Goal: Task Accomplishment & Management: Use online tool/utility

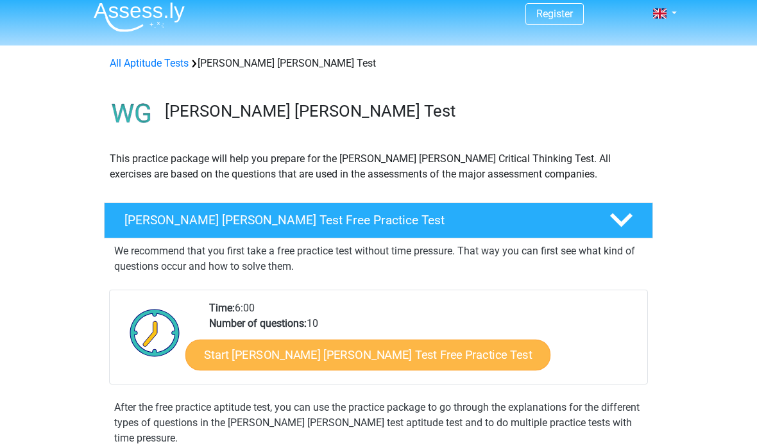
scroll to position [8, 0]
click at [311, 360] on link "Start Watson Glaser Test Free Practice Test" at bounding box center [367, 355] width 365 height 31
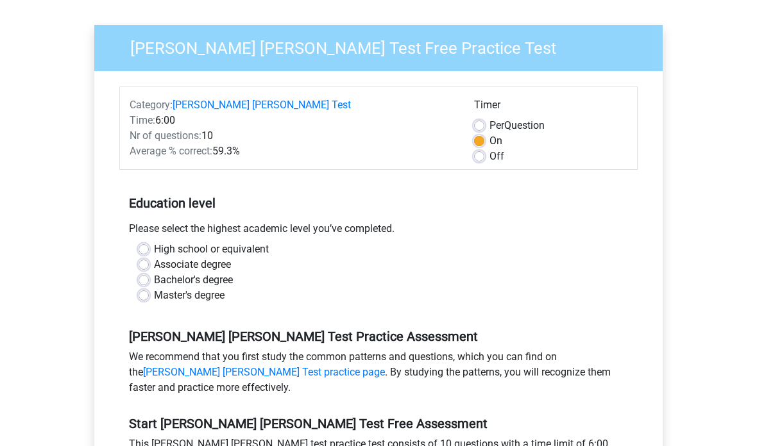
scroll to position [98, 0]
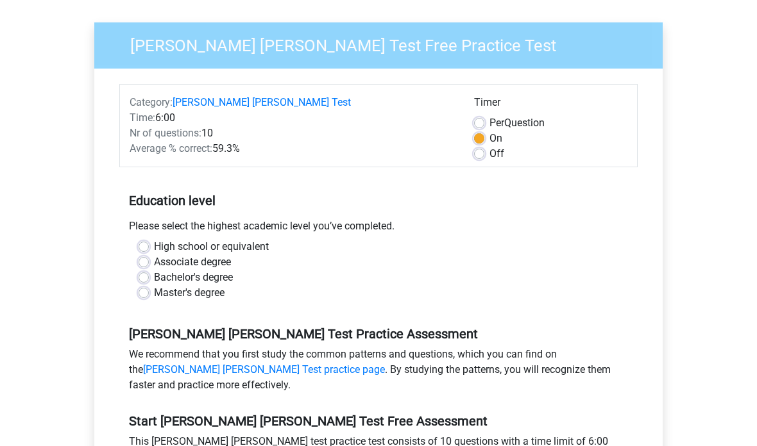
click at [154, 239] on label "High school or equivalent" at bounding box center [211, 246] width 115 height 15
click at [147, 239] on input "High school or equivalent" at bounding box center [144, 245] width 10 height 13
radio input "true"
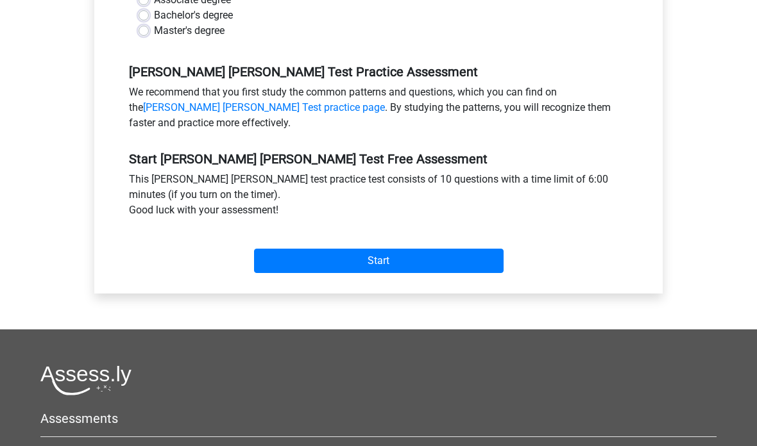
scroll to position [369, 0]
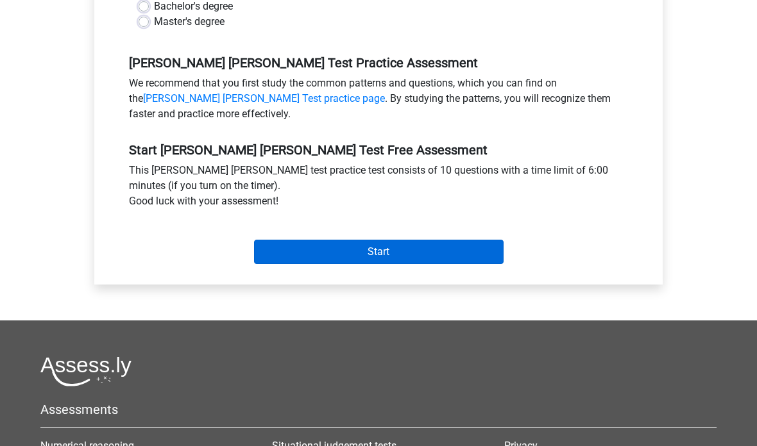
click at [314, 240] on input "Start" at bounding box center [379, 252] width 250 height 24
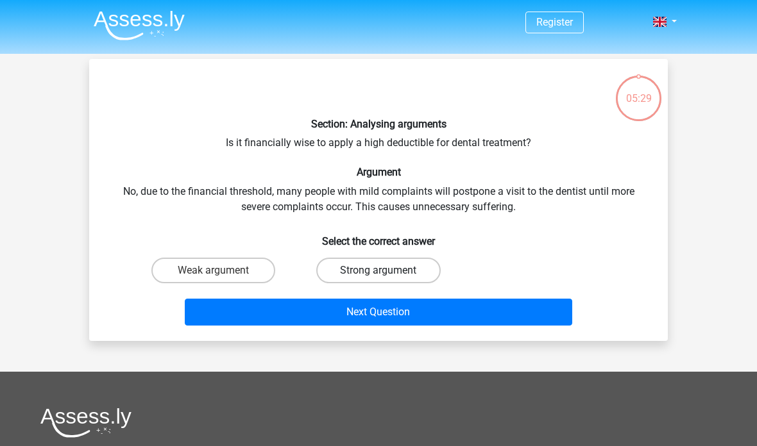
click at [359, 280] on label "Strong argument" at bounding box center [378, 271] width 124 height 26
click at [378, 279] on input "Strong argument" at bounding box center [382, 275] width 8 height 8
radio input "true"
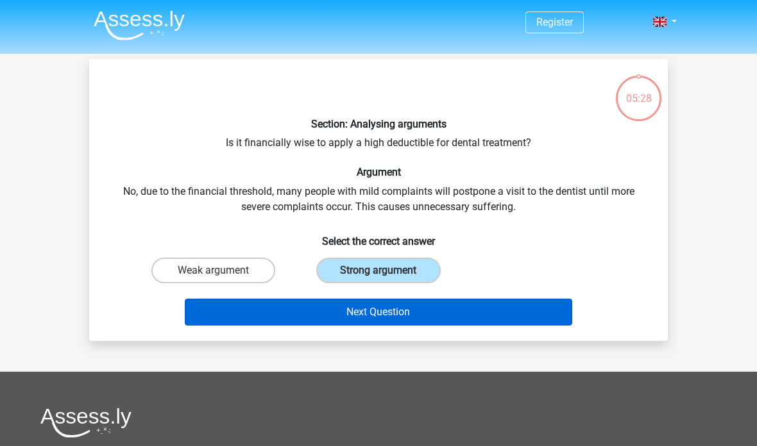
click at [350, 309] on button "Next Question" at bounding box center [379, 312] width 388 height 27
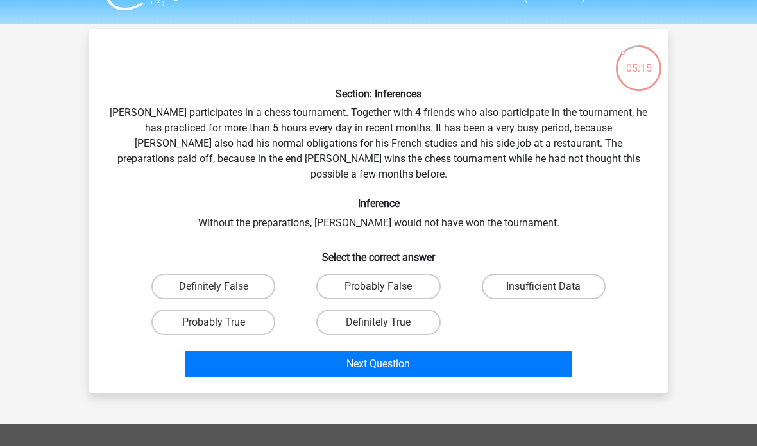
scroll to position [30, 0]
click at [253, 310] on label "Probably True" at bounding box center [213, 323] width 124 height 26
click at [222, 323] on input "Probably True" at bounding box center [218, 327] width 8 height 8
radio input "true"
click at [269, 362] on div "Next Question" at bounding box center [378, 367] width 495 height 32
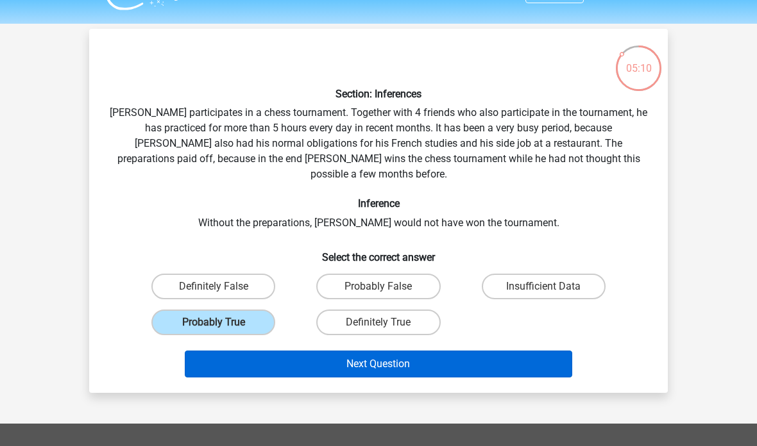
click at [267, 353] on button "Next Question" at bounding box center [379, 364] width 388 height 27
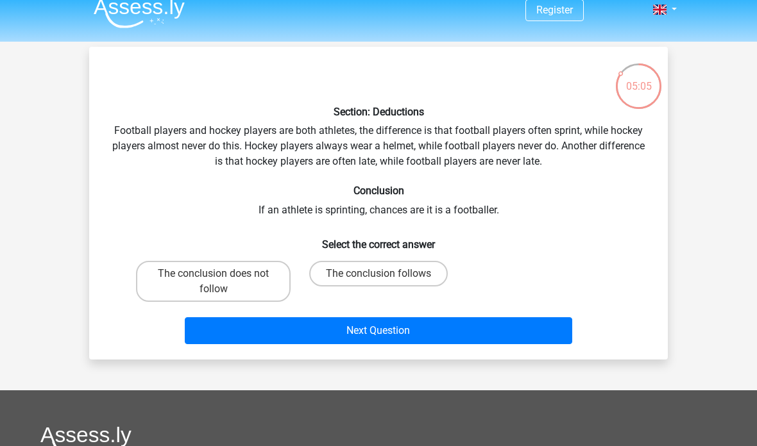
scroll to position [0, 0]
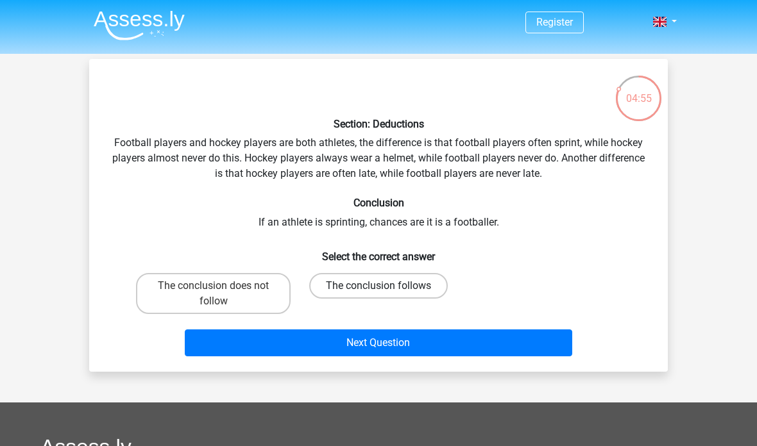
click at [355, 283] on label "The conclusion follows" at bounding box center [378, 286] width 139 height 26
click at [378, 286] on input "The conclusion follows" at bounding box center [382, 290] width 8 height 8
radio input "true"
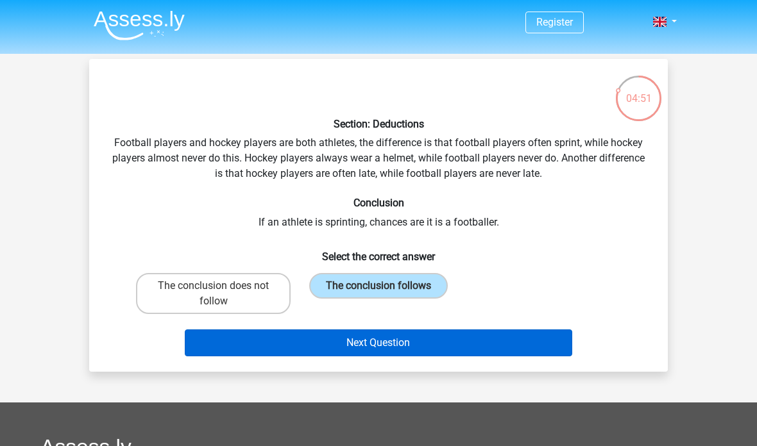
click at [323, 345] on button "Next Question" at bounding box center [379, 343] width 388 height 27
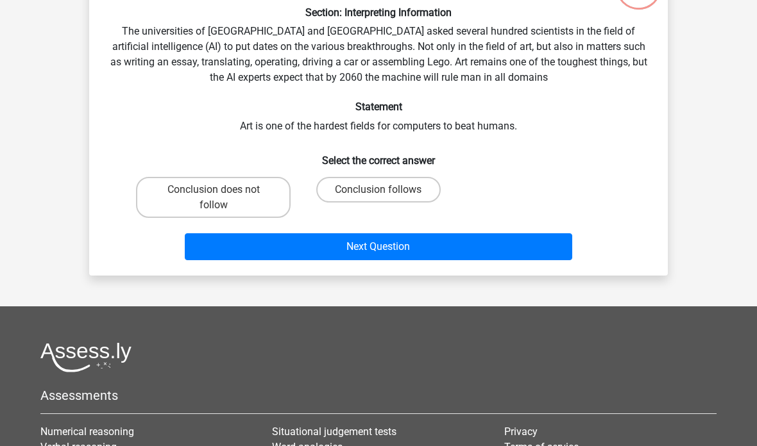
scroll to position [112, 0]
click at [353, 199] on label "Conclusion follows" at bounding box center [378, 190] width 124 height 26
click at [378, 198] on input "Conclusion follows" at bounding box center [382, 194] width 8 height 8
radio input "true"
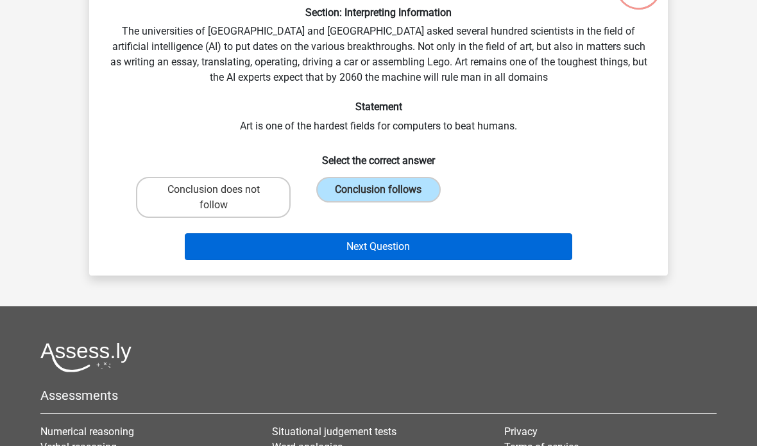
click at [354, 243] on button "Next Question" at bounding box center [379, 246] width 388 height 27
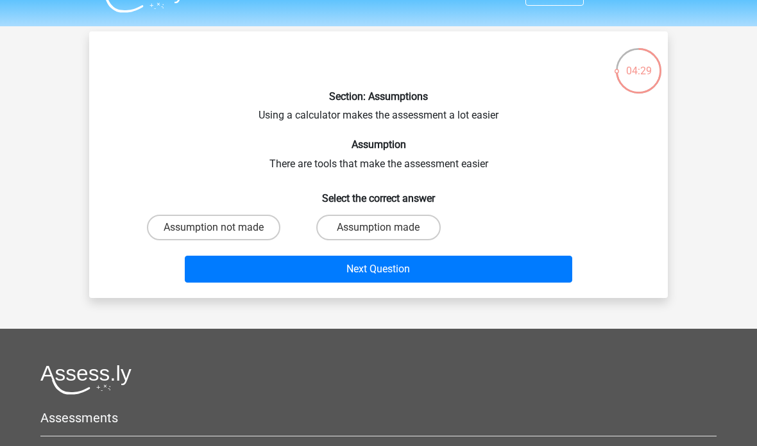
scroll to position [27, 0]
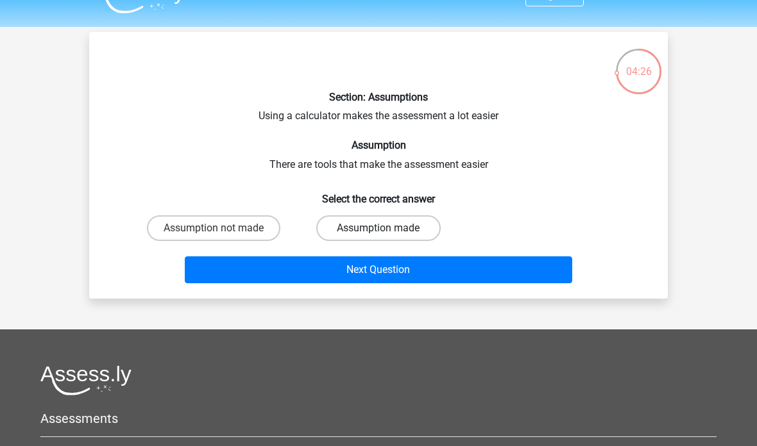
click at [350, 217] on label "Assumption made" at bounding box center [378, 229] width 124 height 26
click at [378, 228] on input "Assumption made" at bounding box center [382, 232] width 8 height 8
radio input "true"
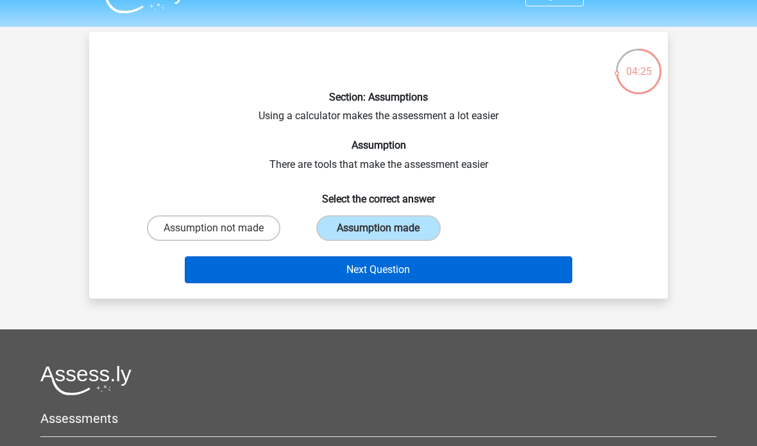
click at [336, 263] on button "Next Question" at bounding box center [379, 270] width 388 height 27
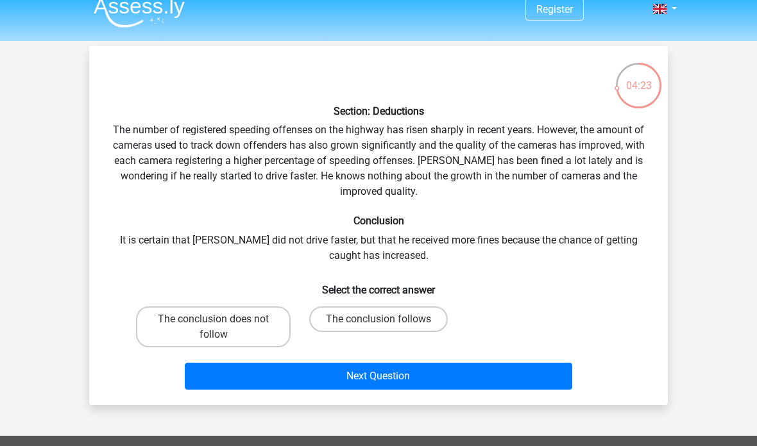
scroll to position [20, 0]
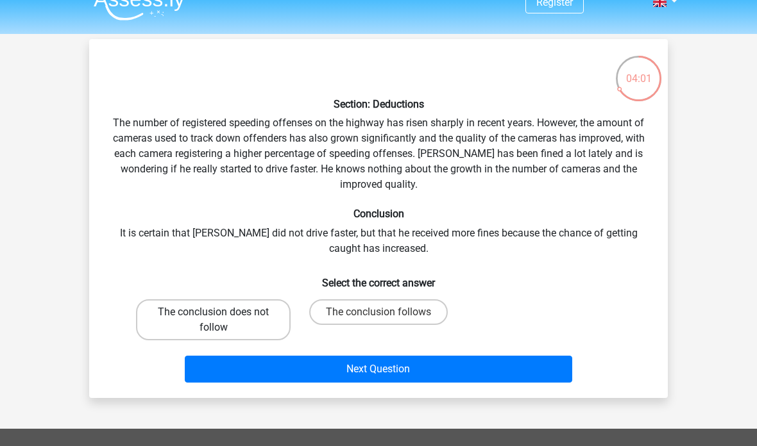
click at [230, 330] on label "The conclusion does not follow" at bounding box center [213, 320] width 155 height 41
click at [222, 321] on input "The conclusion does not follow" at bounding box center [218, 316] width 8 height 8
radio input "true"
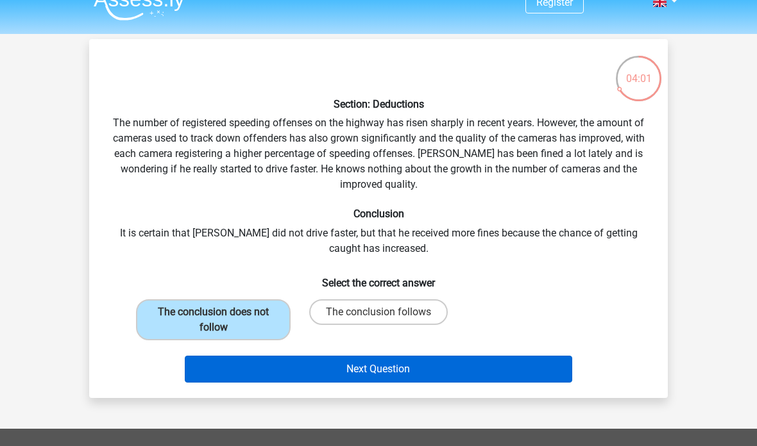
click at [239, 371] on button "Next Question" at bounding box center [379, 369] width 388 height 27
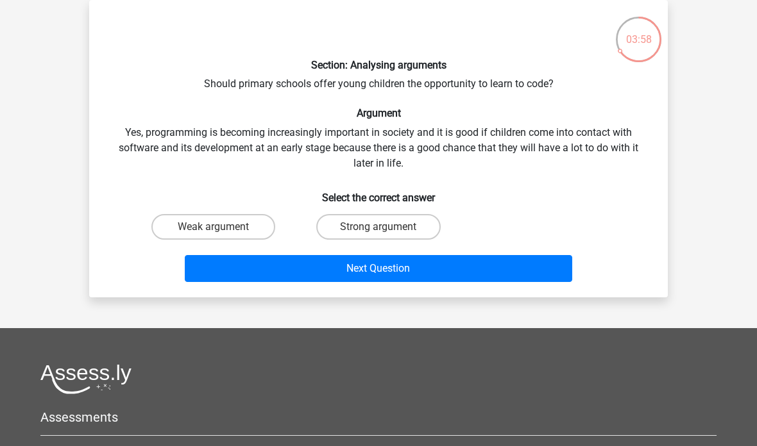
scroll to position [58, 0]
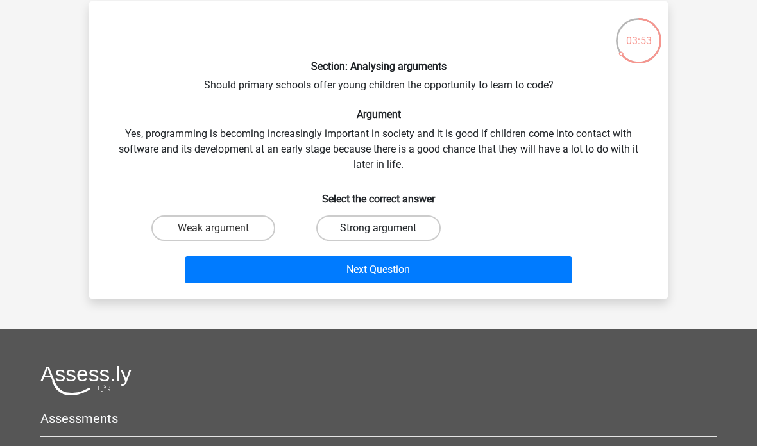
click at [373, 230] on label "Strong argument" at bounding box center [378, 229] width 124 height 26
click at [378, 230] on input "Strong argument" at bounding box center [382, 232] width 8 height 8
radio input "true"
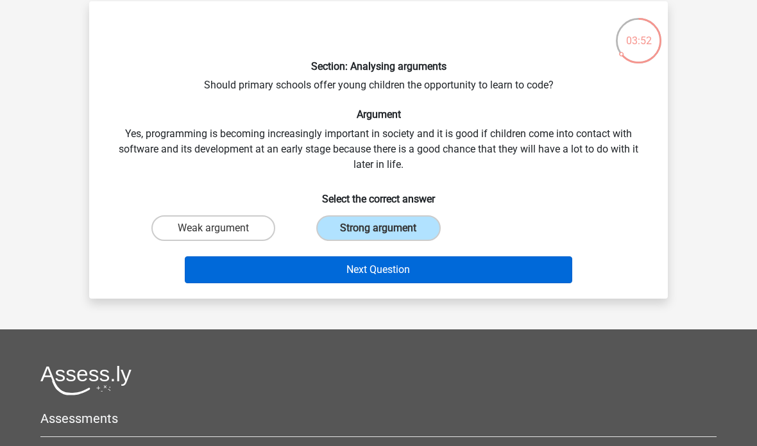
click at [369, 265] on button "Next Question" at bounding box center [379, 270] width 388 height 27
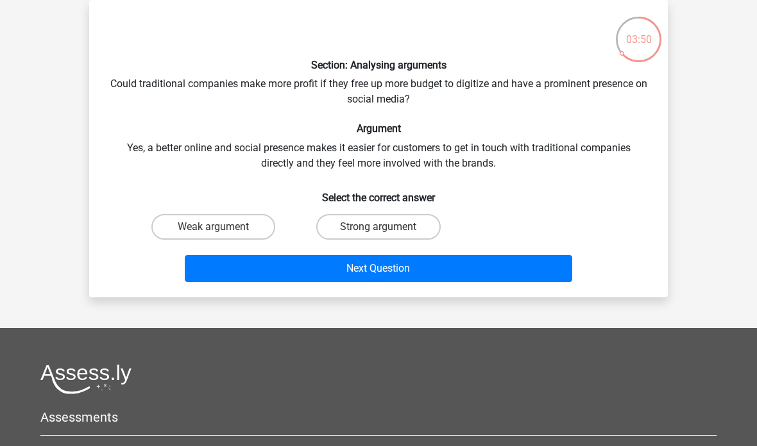
scroll to position [0, 0]
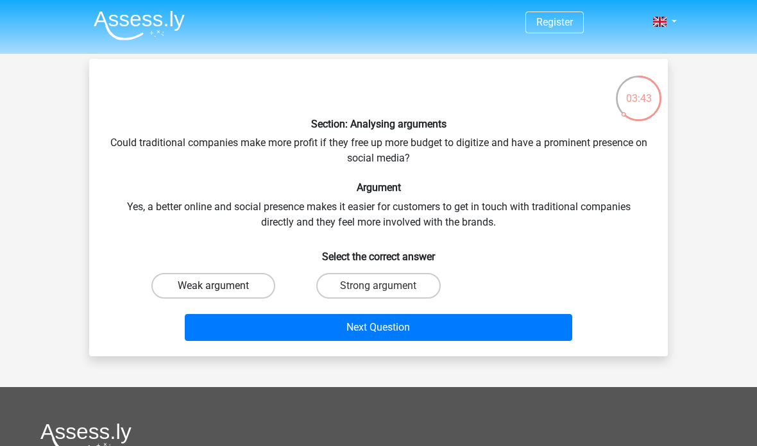
click at [229, 284] on label "Weak argument" at bounding box center [213, 286] width 124 height 26
click at [222, 286] on input "Weak argument" at bounding box center [218, 290] width 8 height 8
radio input "true"
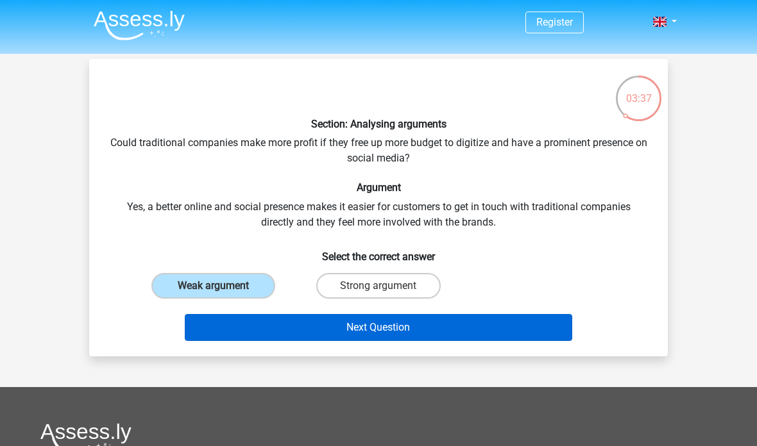
click at [358, 326] on button "Next Question" at bounding box center [379, 327] width 388 height 27
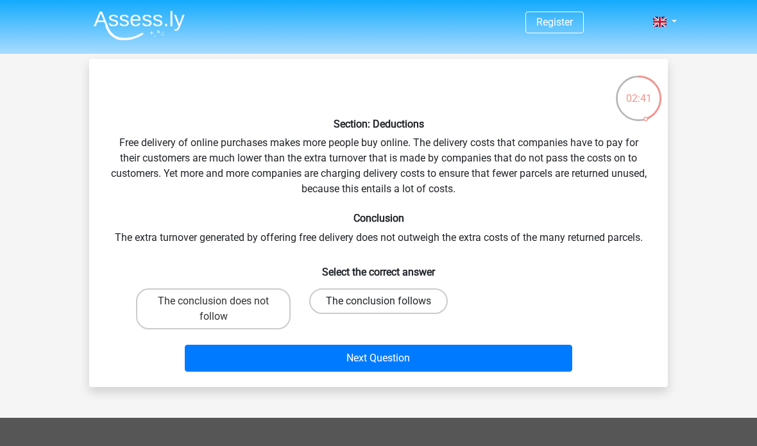
click at [338, 302] on label "The conclusion follows" at bounding box center [378, 302] width 139 height 26
click at [378, 302] on input "The conclusion follows" at bounding box center [382, 305] width 8 height 8
radio input "true"
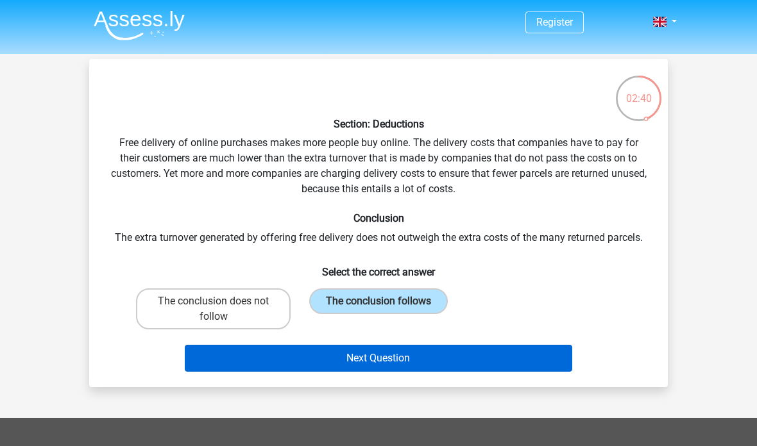
click at [348, 364] on button "Next Question" at bounding box center [379, 358] width 388 height 27
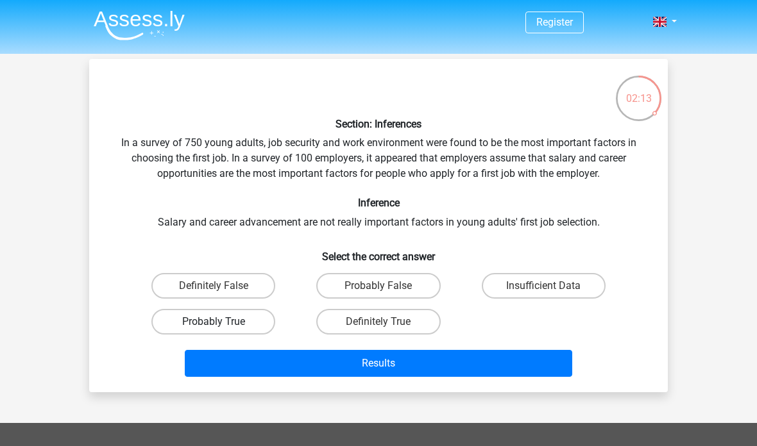
click at [221, 321] on label "Probably True" at bounding box center [213, 322] width 124 height 26
click at [221, 322] on input "Probably True" at bounding box center [218, 326] width 8 height 8
radio input "true"
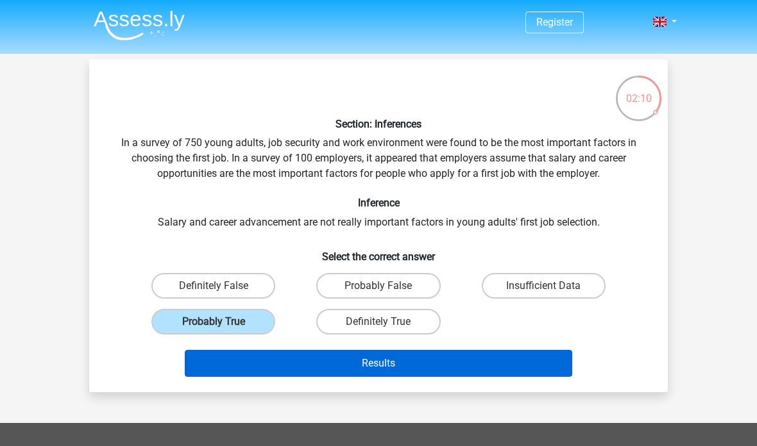
click at [296, 363] on button "Results" at bounding box center [379, 363] width 388 height 27
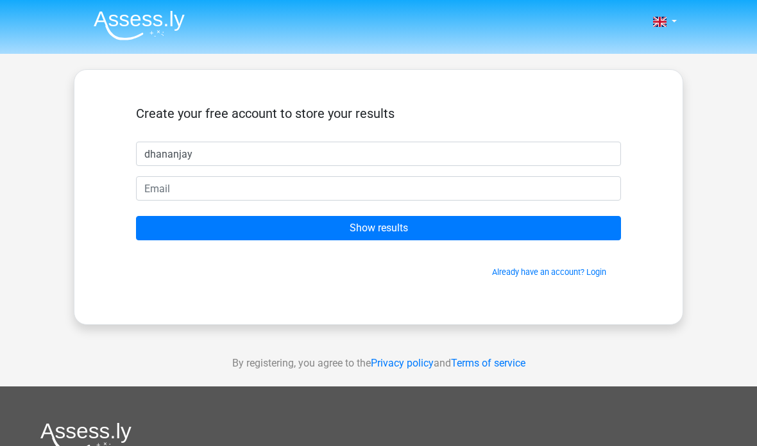
type input "dhananjay"
click at [168, 174] on form "Create your free account to store your results dhananjay Show results Already h…" at bounding box center [378, 192] width 485 height 173
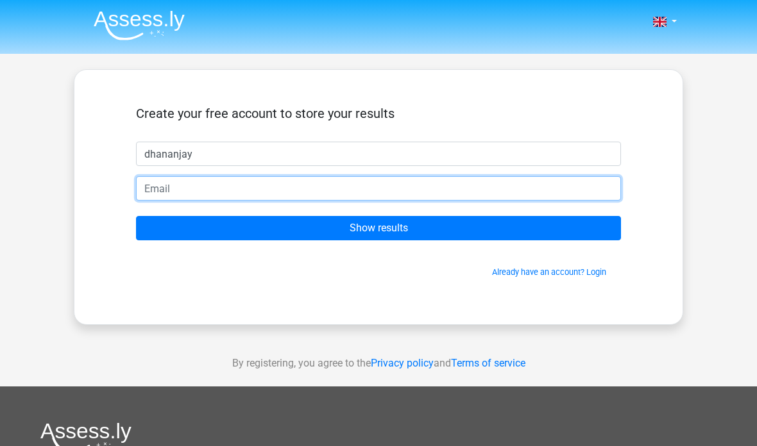
click at [171, 190] on input "email" at bounding box center [378, 188] width 485 height 24
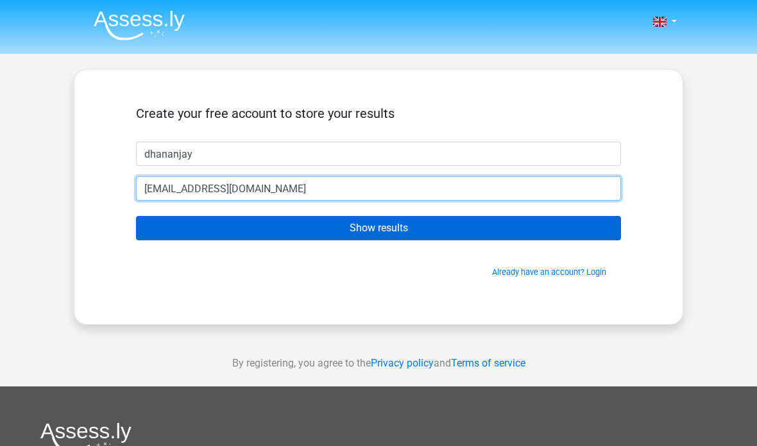
type input "dhananjaysen365@gmail.com"
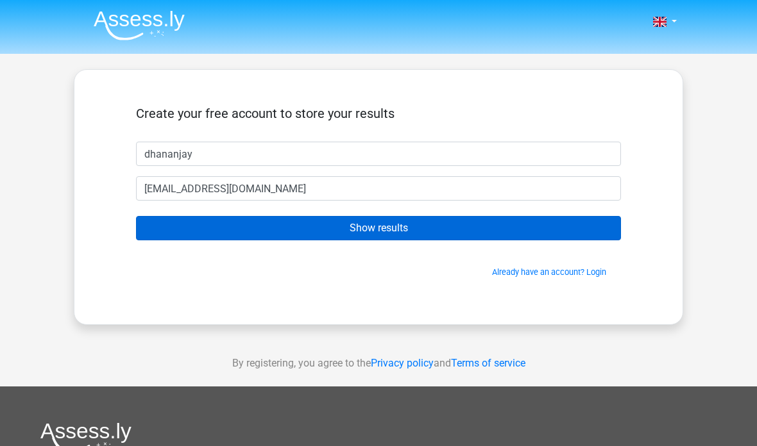
click at [182, 221] on input "Show results" at bounding box center [378, 228] width 485 height 24
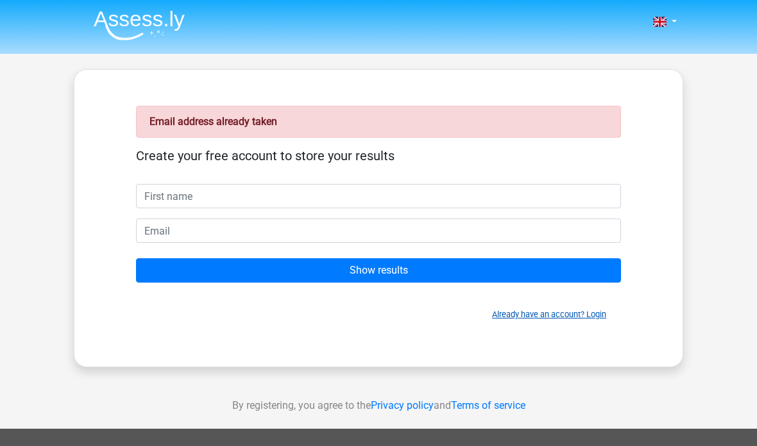
click at [521, 315] on link "Already have an account? Login" at bounding box center [549, 315] width 114 height 10
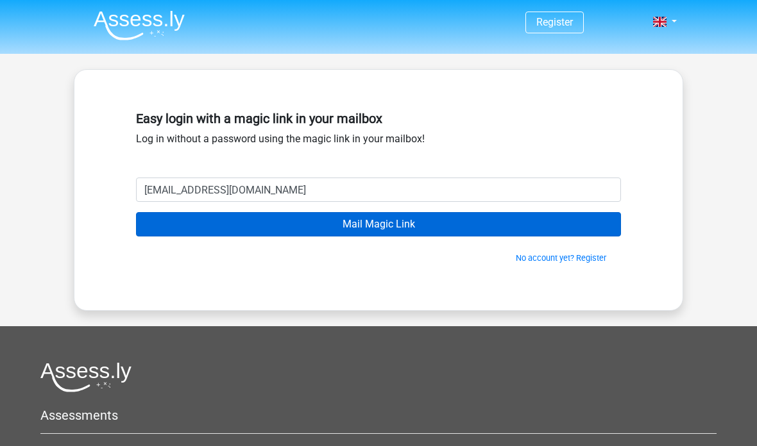
type input "[EMAIL_ADDRESS][DOMAIN_NAME]"
click at [343, 230] on input "Mail Magic Link" at bounding box center [378, 224] width 485 height 24
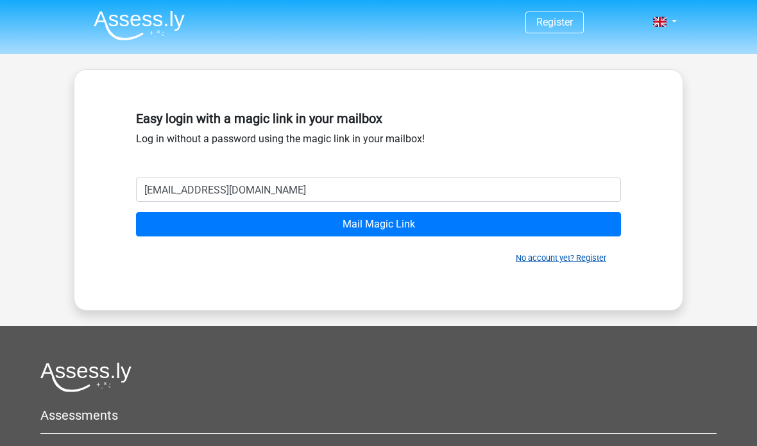
click at [527, 260] on link "No account yet? Register" at bounding box center [561, 258] width 90 height 10
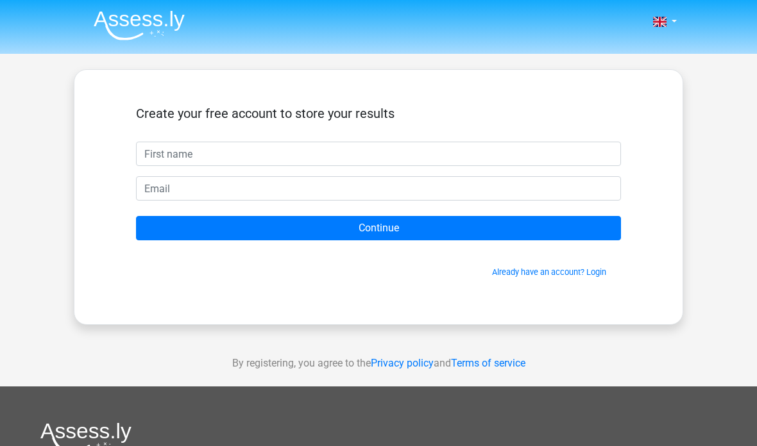
type input "f"
type input "dhananjay"
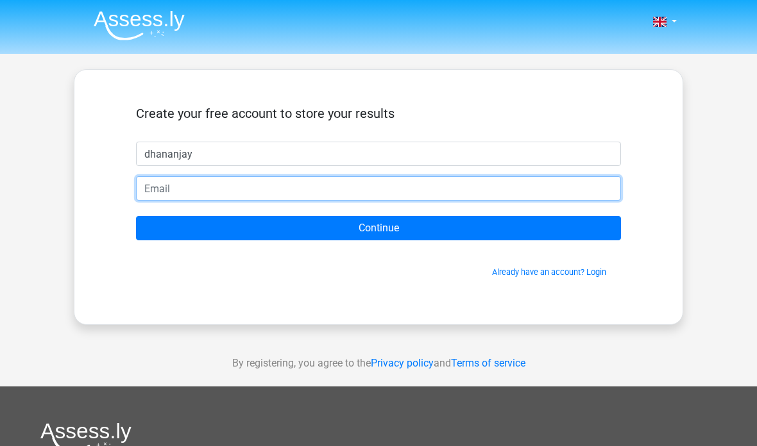
click at [180, 193] on input "email" at bounding box center [378, 188] width 485 height 24
type input "[EMAIL_ADDRESS][DOMAIN_NAME]"
click at [378, 228] on input "Continue" at bounding box center [378, 228] width 485 height 24
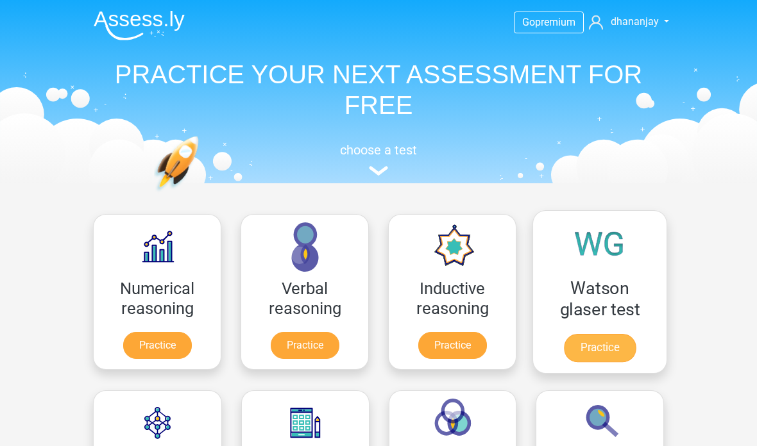
click at [602, 351] on link "Practice" at bounding box center [600, 348] width 72 height 28
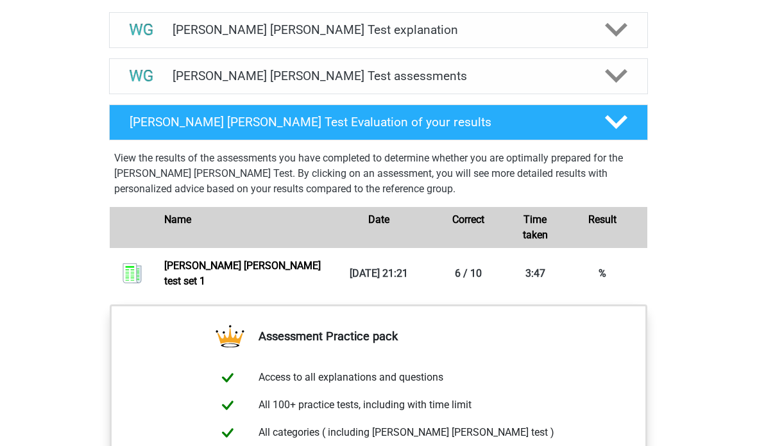
scroll to position [745, 0]
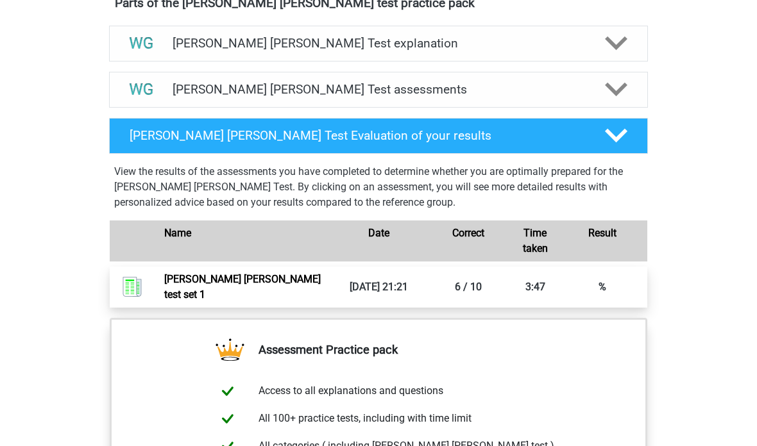
click at [295, 282] on link "[PERSON_NAME] [PERSON_NAME] test set 1" at bounding box center [242, 287] width 157 height 28
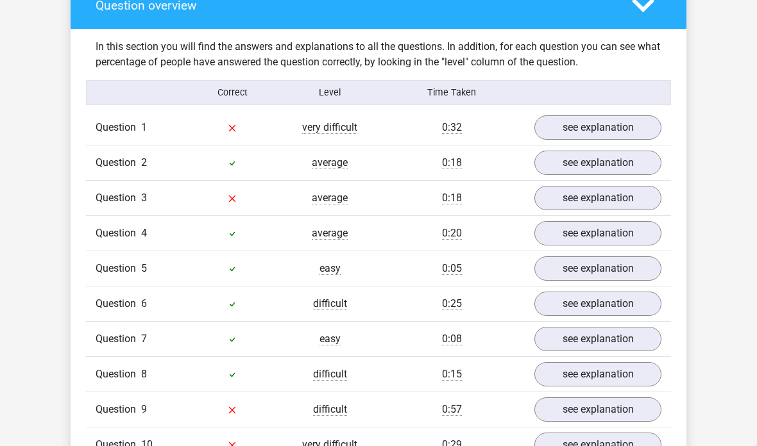
scroll to position [986, 0]
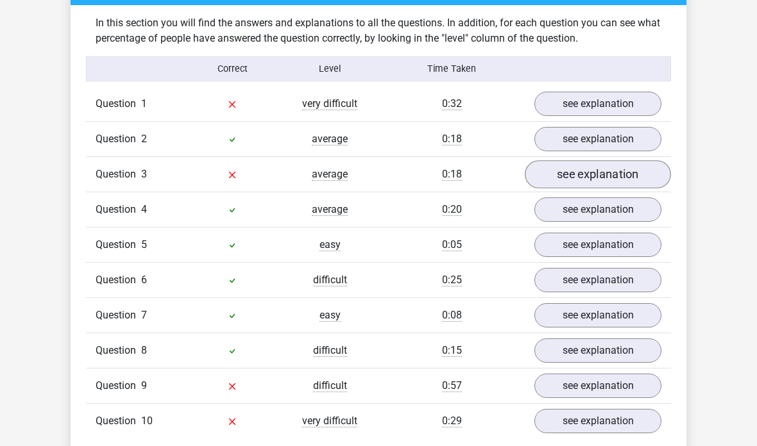
click at [565, 161] on link "see explanation" at bounding box center [598, 175] width 146 height 28
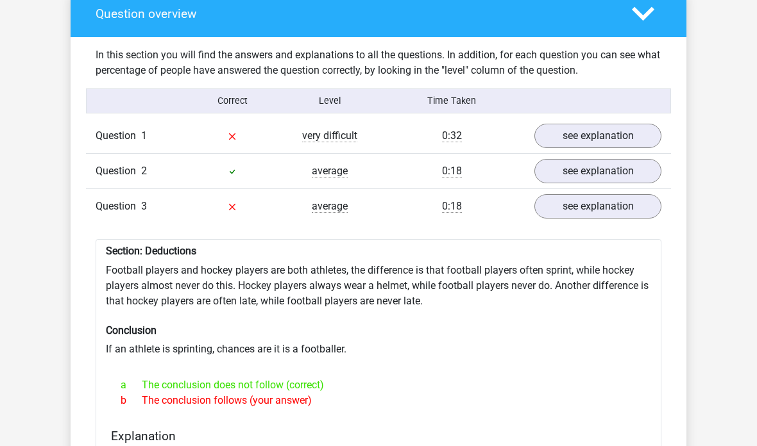
scroll to position [953, 0]
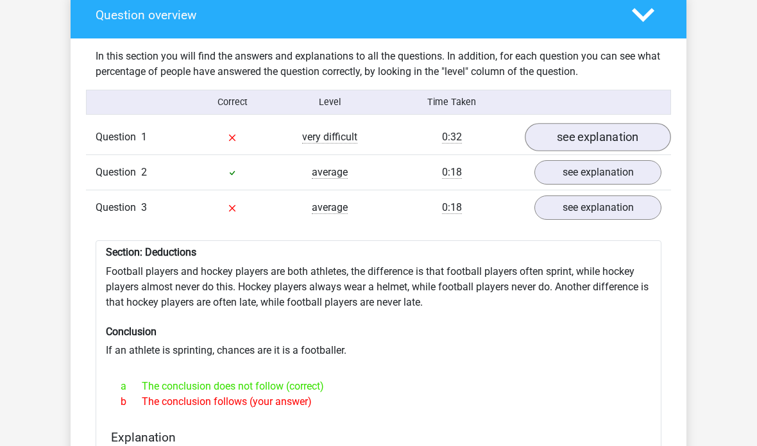
click at [591, 124] on link "see explanation" at bounding box center [598, 138] width 146 height 28
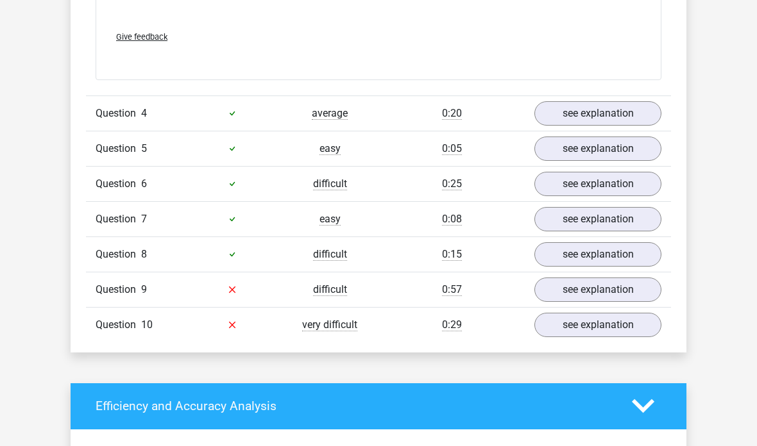
scroll to position [2113, 0]
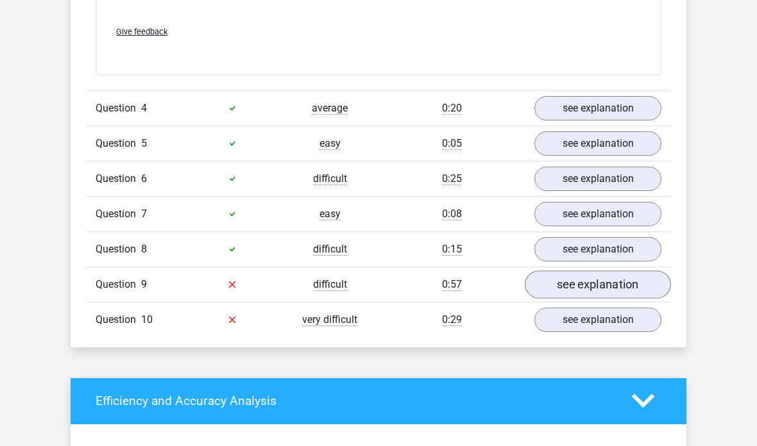
click at [570, 271] on link "see explanation" at bounding box center [598, 285] width 146 height 28
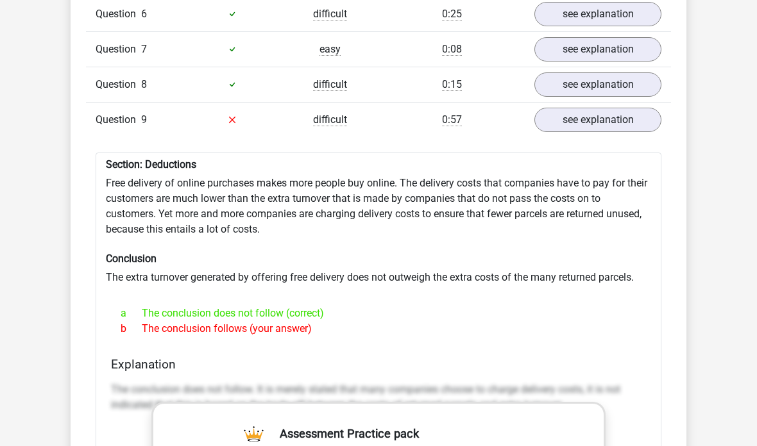
scroll to position [2274, 0]
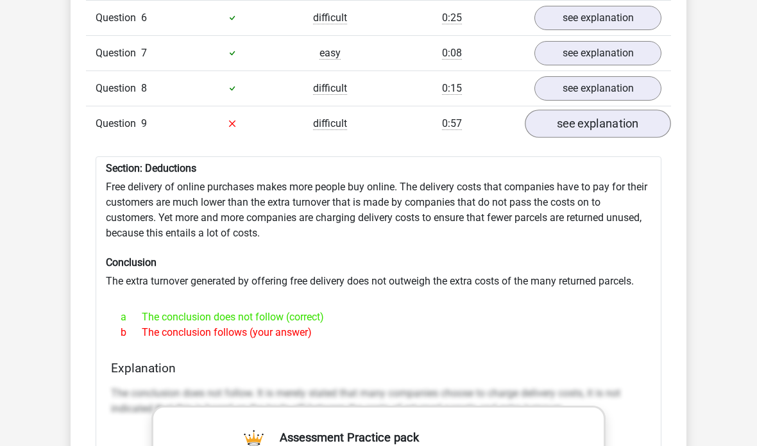
click at [600, 110] on link "see explanation" at bounding box center [598, 124] width 146 height 28
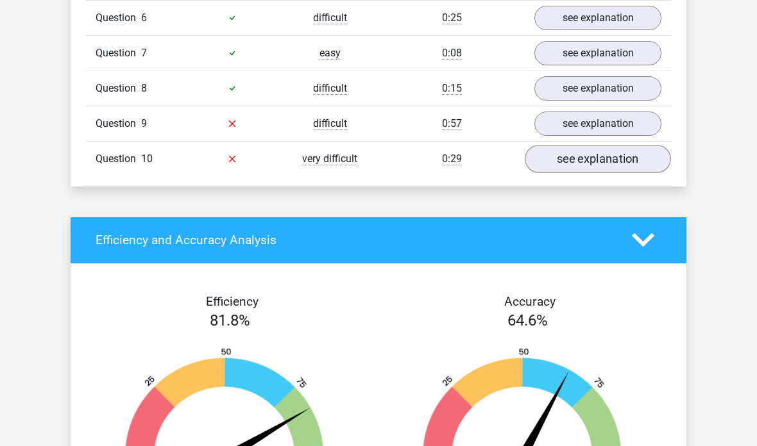
click at [585, 145] on link "see explanation" at bounding box center [598, 159] width 146 height 28
